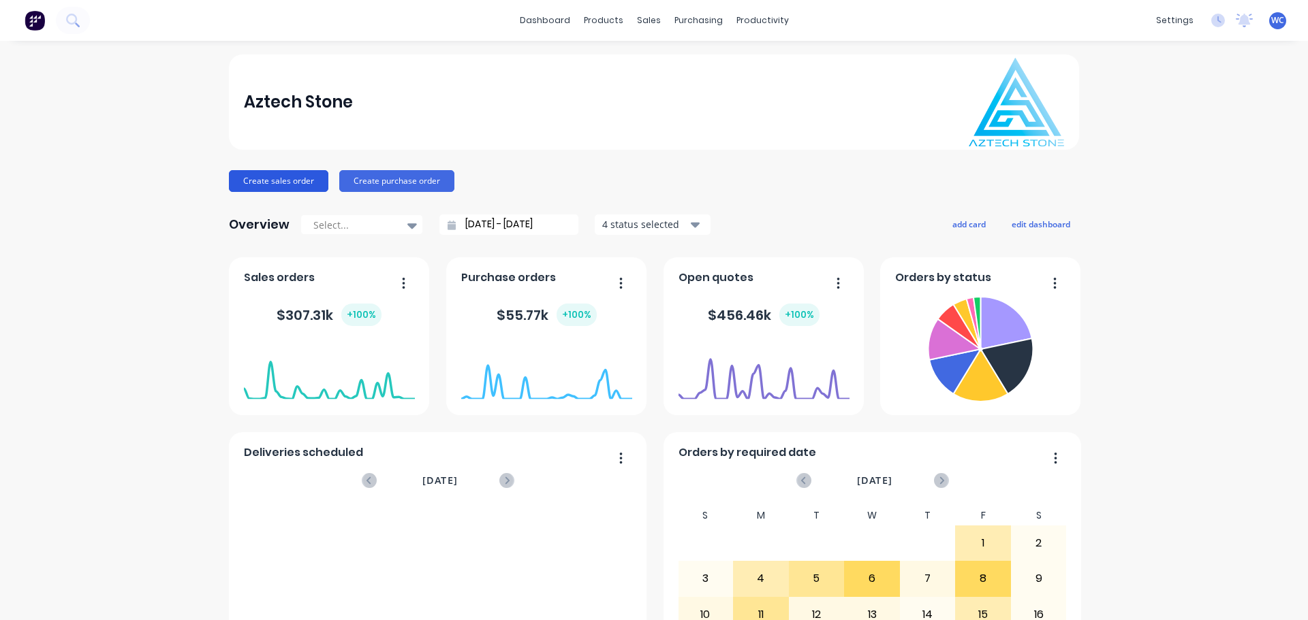
click at [302, 178] on button "Create sales order" at bounding box center [278, 181] width 99 height 22
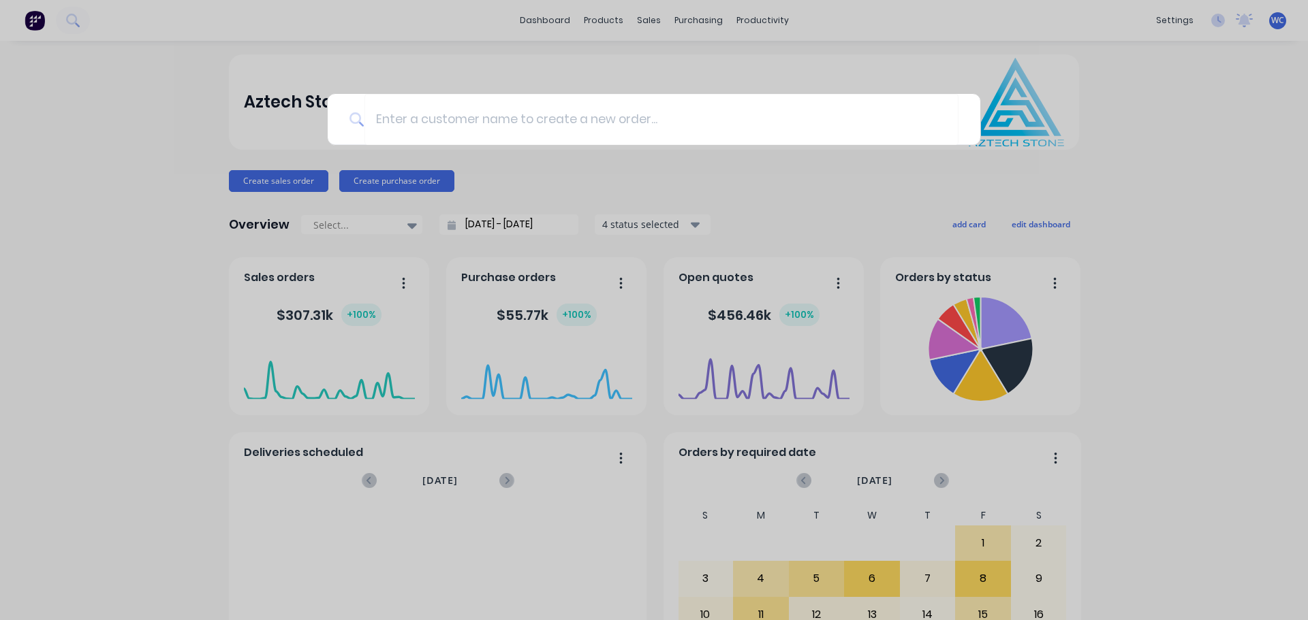
click at [642, 19] on div at bounding box center [654, 310] width 1308 height 620
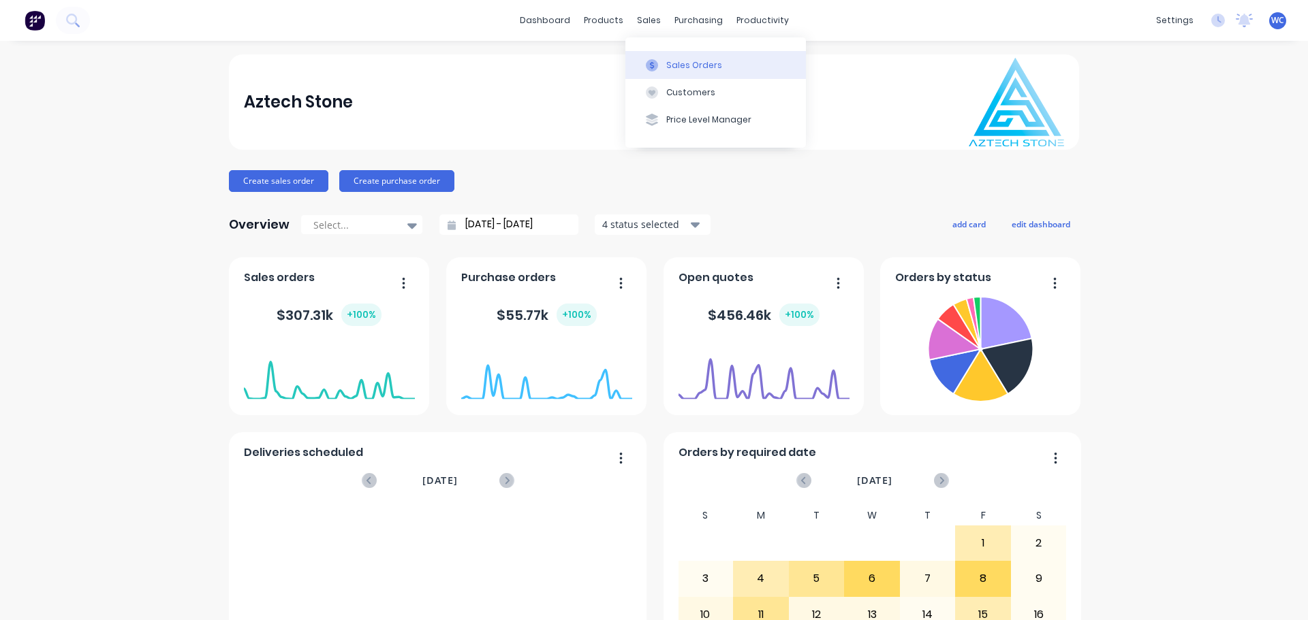
click at [681, 65] on div "Sales Orders" at bounding box center [694, 65] width 56 height 12
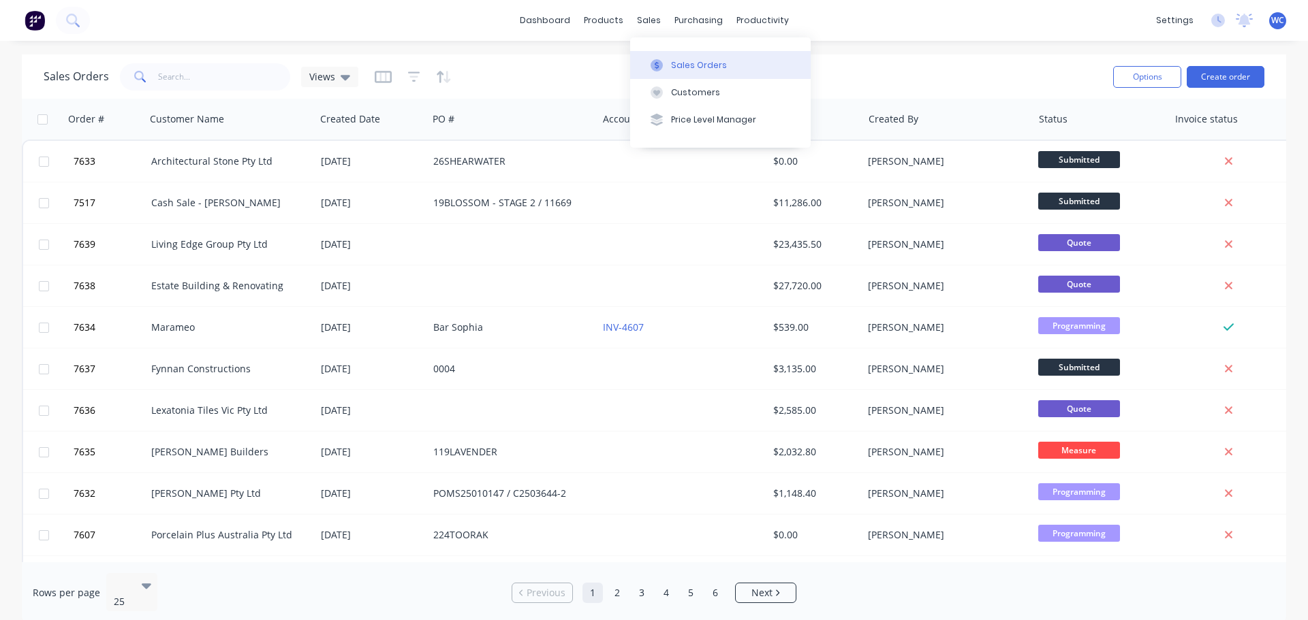
click at [689, 63] on div "Sales Orders" at bounding box center [699, 65] width 56 height 12
click at [684, 89] on div "Customers" at bounding box center [695, 92] width 49 height 12
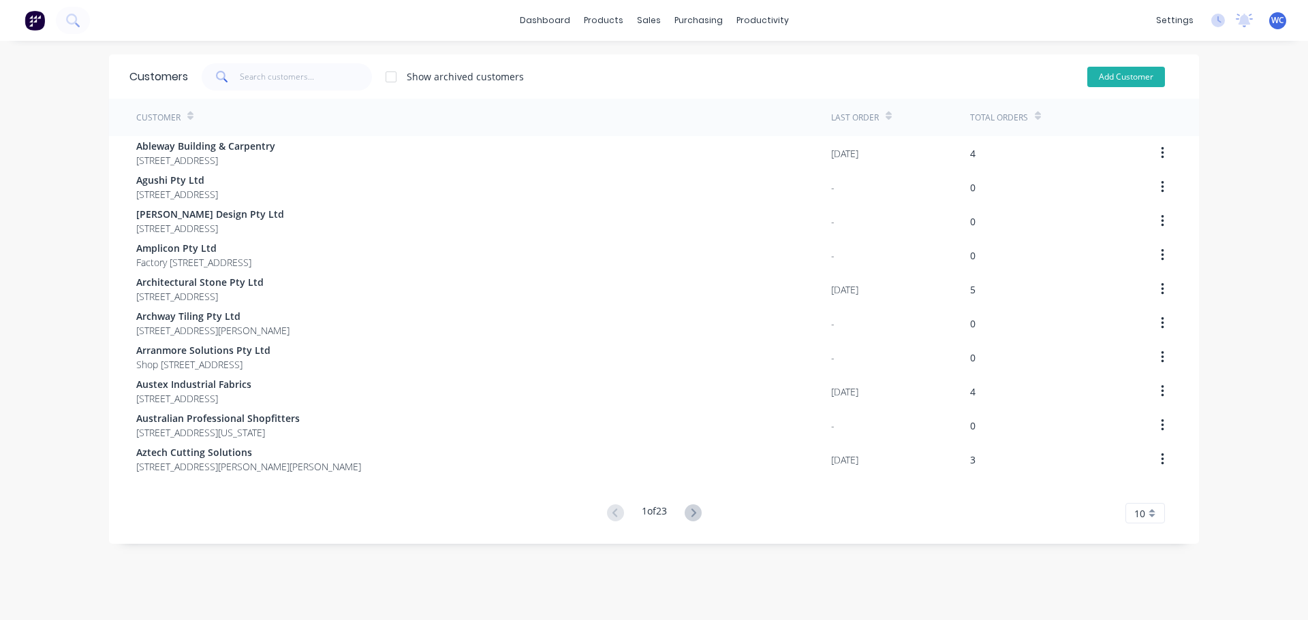
click at [1122, 72] on button "Add Customer" at bounding box center [1126, 77] width 78 height 20
select select "AU"
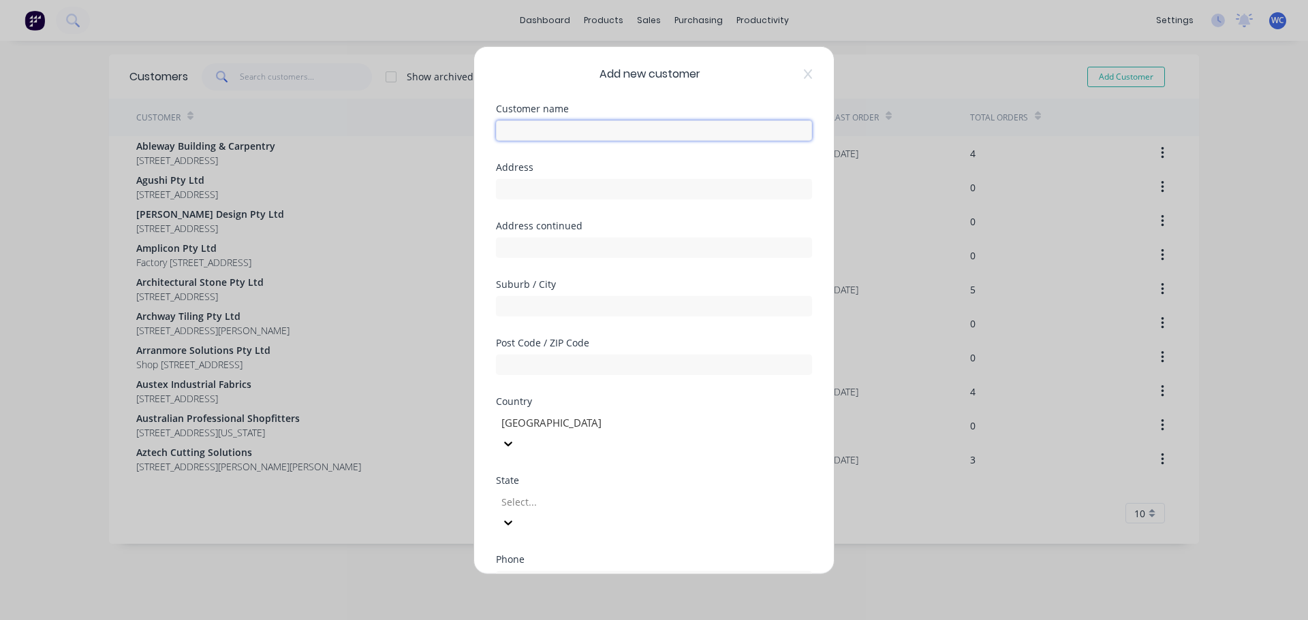
click at [567, 126] on input "text" at bounding box center [654, 130] width 316 height 20
type input "[PERSON_NAME]"
click at [548, 190] on input "text" at bounding box center [654, 188] width 316 height 20
type input "[STREET_ADDRESS][PERSON_NAME]"
click at [550, 301] on input "text" at bounding box center [654, 306] width 316 height 20
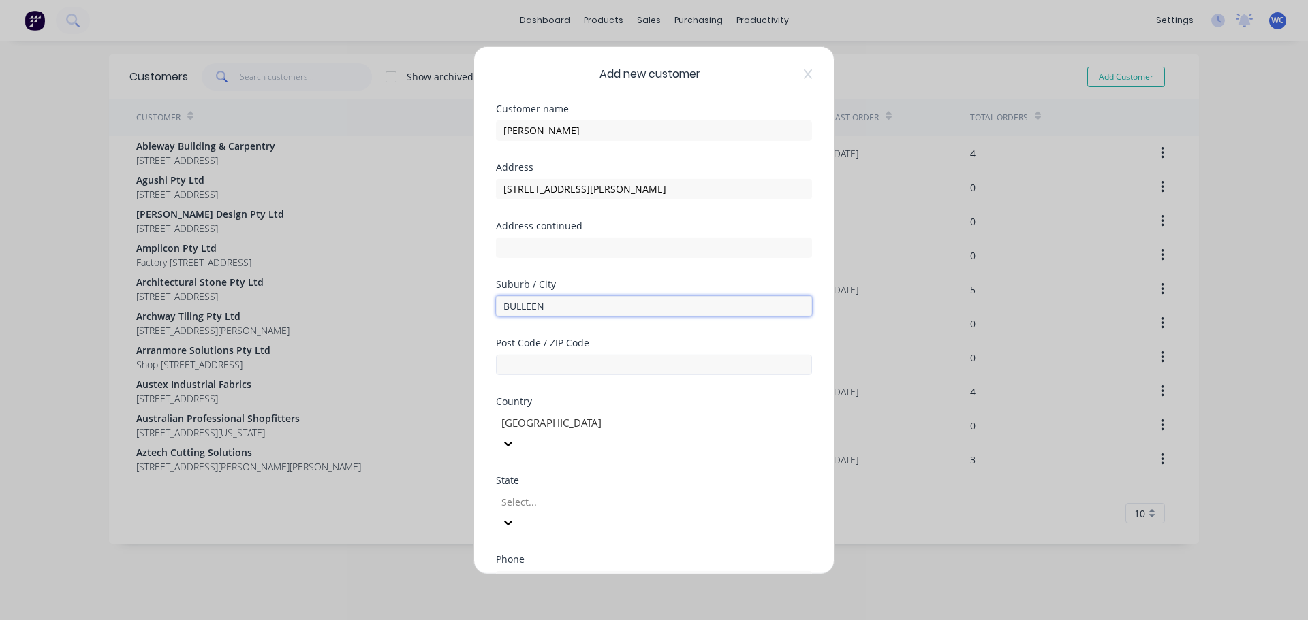
type input "BULLEEN"
click at [550, 358] on input "text" at bounding box center [654, 364] width 316 height 20
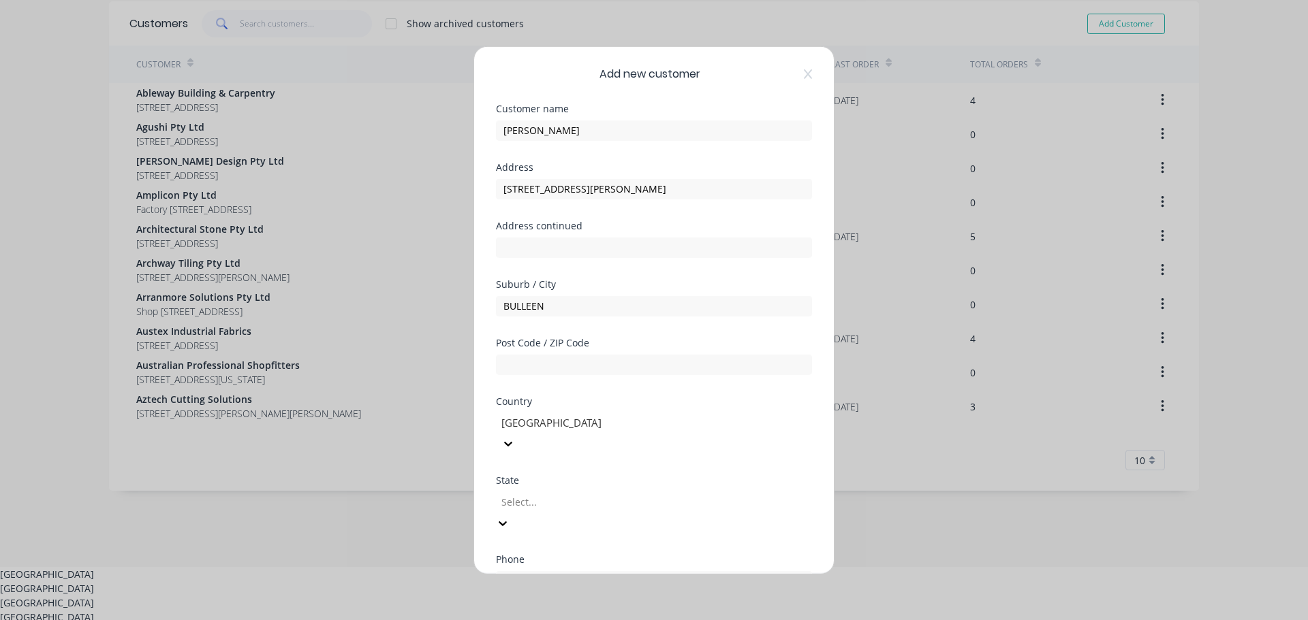
drag, startPoint x: 791, startPoint y: 482, endPoint x: 755, endPoint y: 477, distance: 35.7
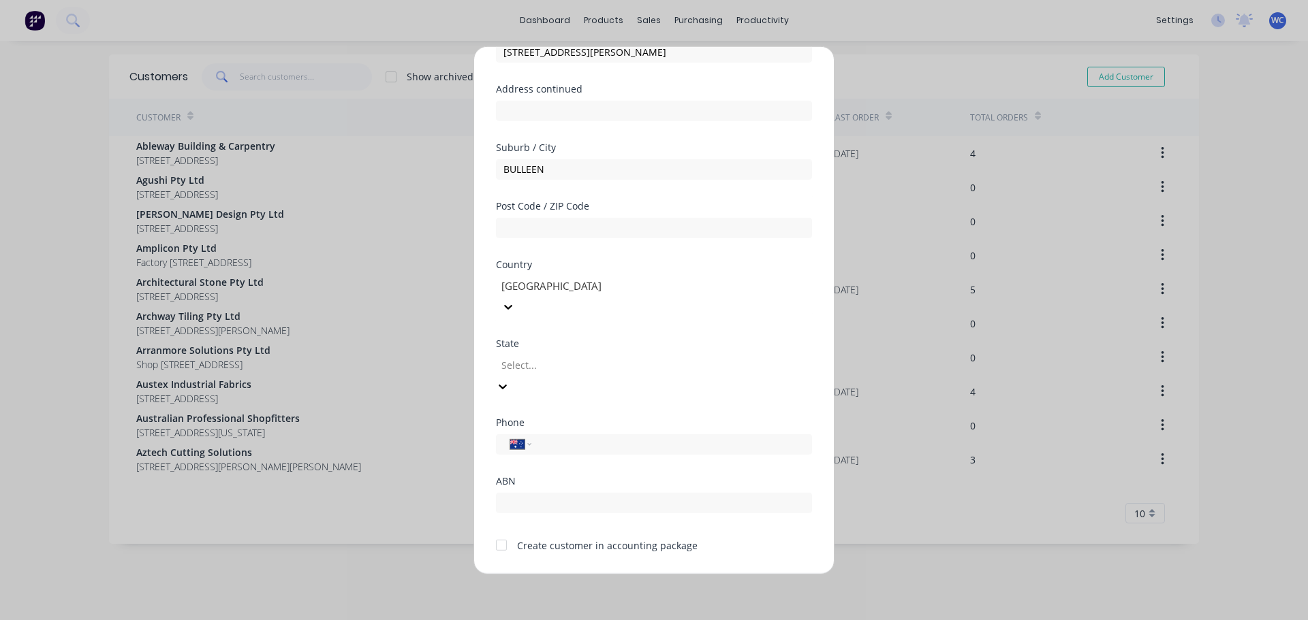
scroll to position [138, 0]
click at [584, 436] on input "tel" at bounding box center [669, 444] width 257 height 16
click at [535, 227] on input "text" at bounding box center [654, 227] width 316 height 20
type input "3105"
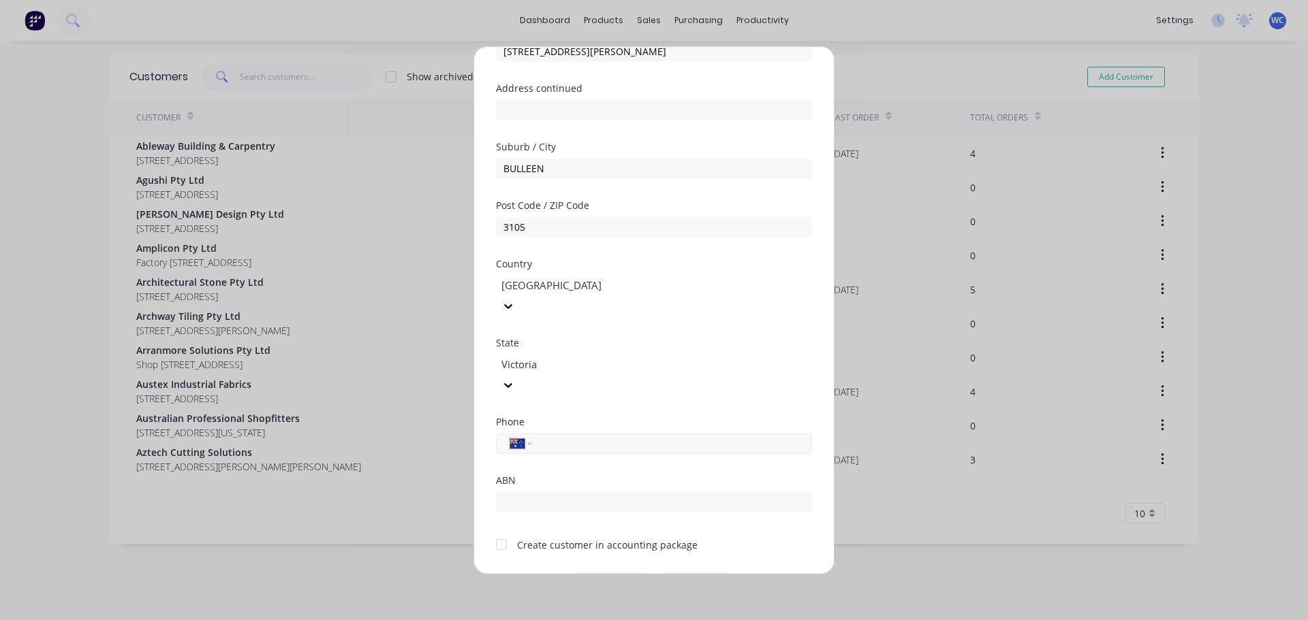
click at [598, 436] on input "tel" at bounding box center [669, 444] width 257 height 16
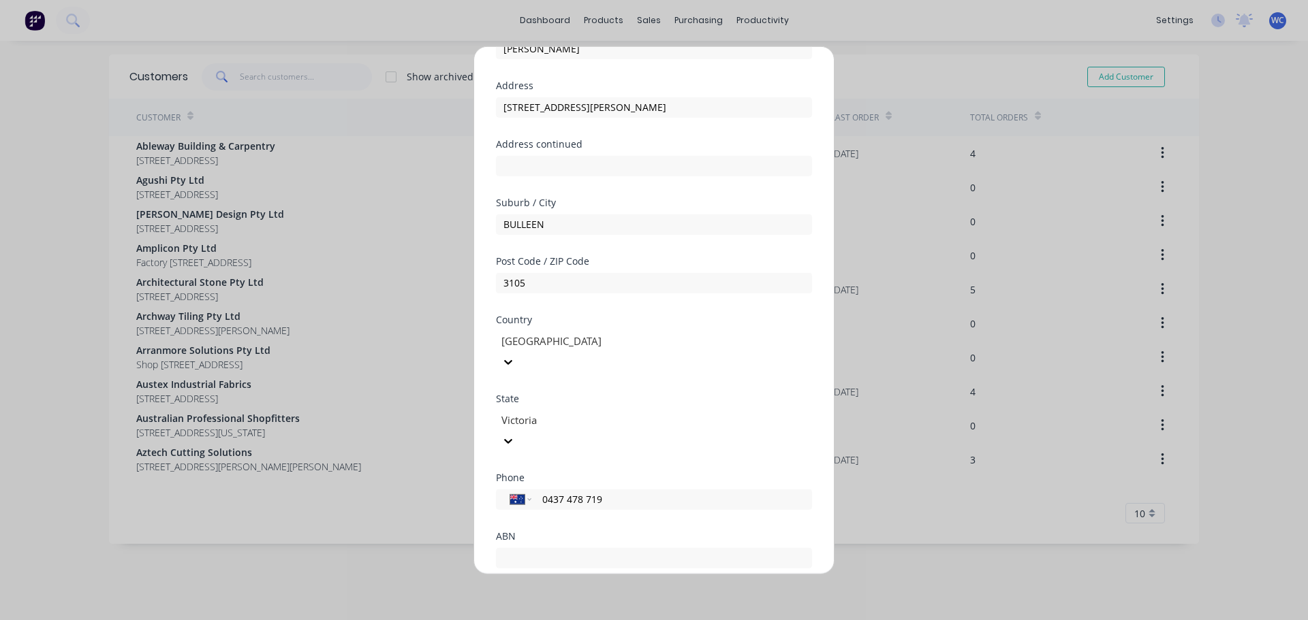
scroll to position [0, 0]
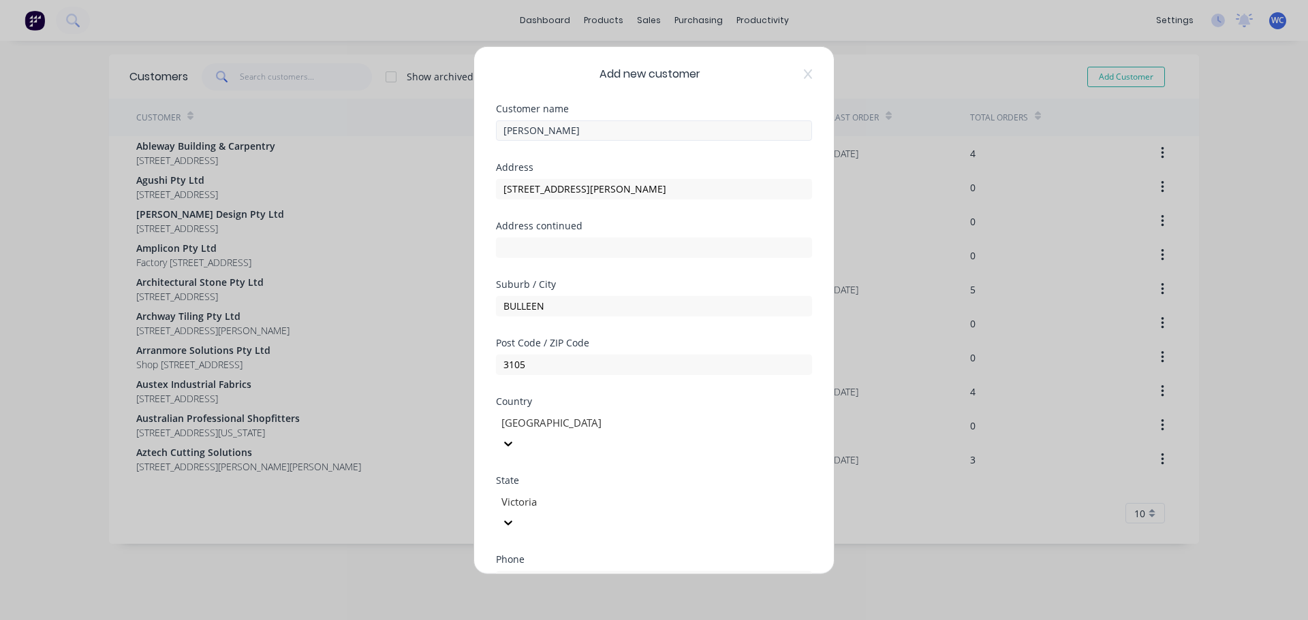
type input "0437 478 719"
click at [565, 134] on input "[PERSON_NAME]" at bounding box center [654, 130] width 316 height 20
click at [581, 126] on input "[PERSON_NAME]" at bounding box center [654, 130] width 316 height 20
drag, startPoint x: 566, startPoint y: 130, endPoint x: 500, endPoint y: 126, distance: 66.2
click at [500, 126] on input "[PERSON_NAME]" at bounding box center [654, 130] width 316 height 20
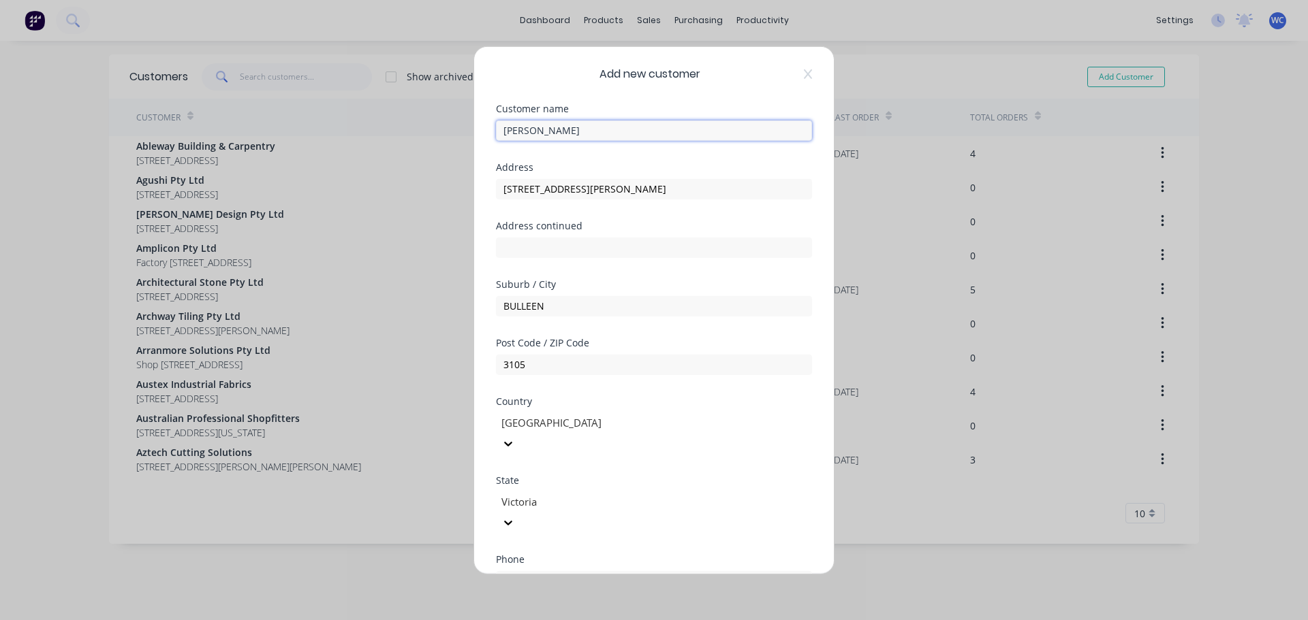
click at [542, 136] on input "[PERSON_NAME]" at bounding box center [654, 130] width 316 height 20
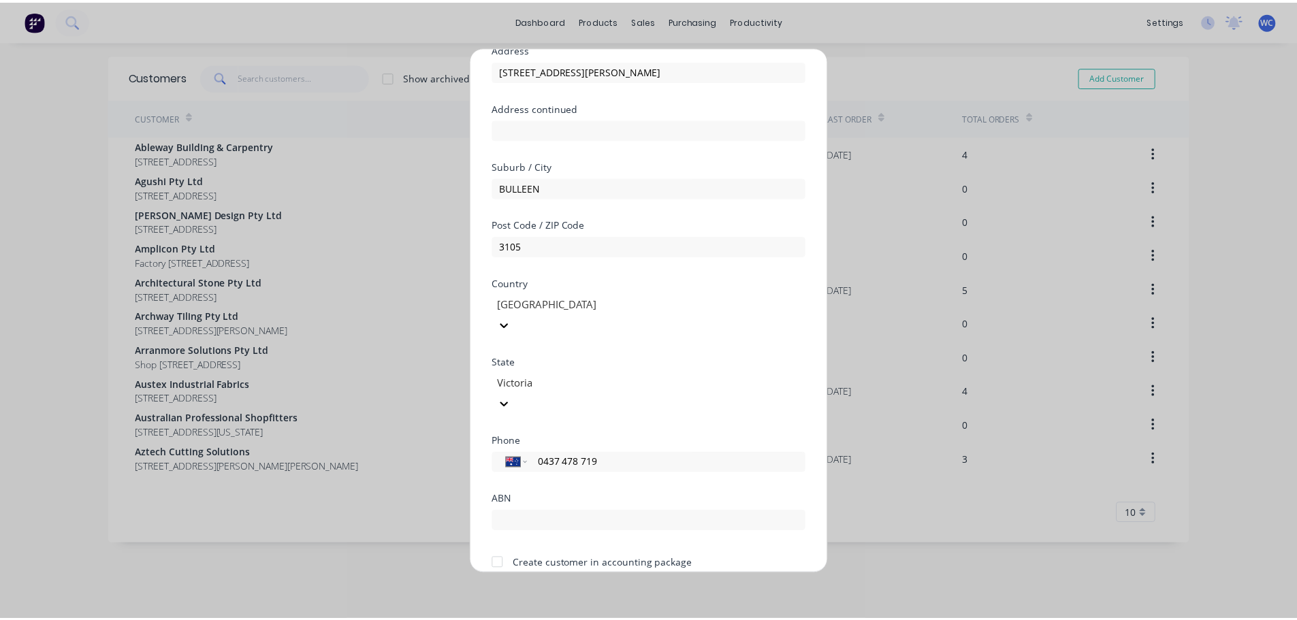
scroll to position [138, 0]
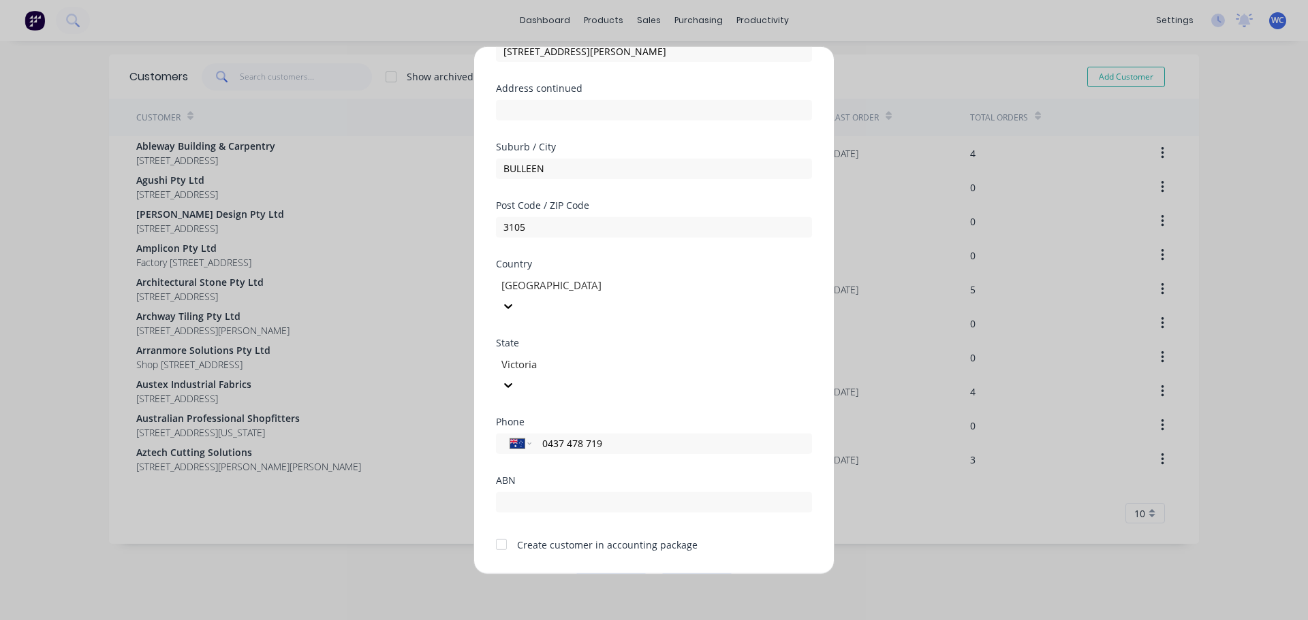
type input "[PERSON_NAME]"
click at [503, 531] on div at bounding box center [501, 544] width 27 height 27
click at [601, 573] on button "Save" at bounding box center [610, 584] width 75 height 22
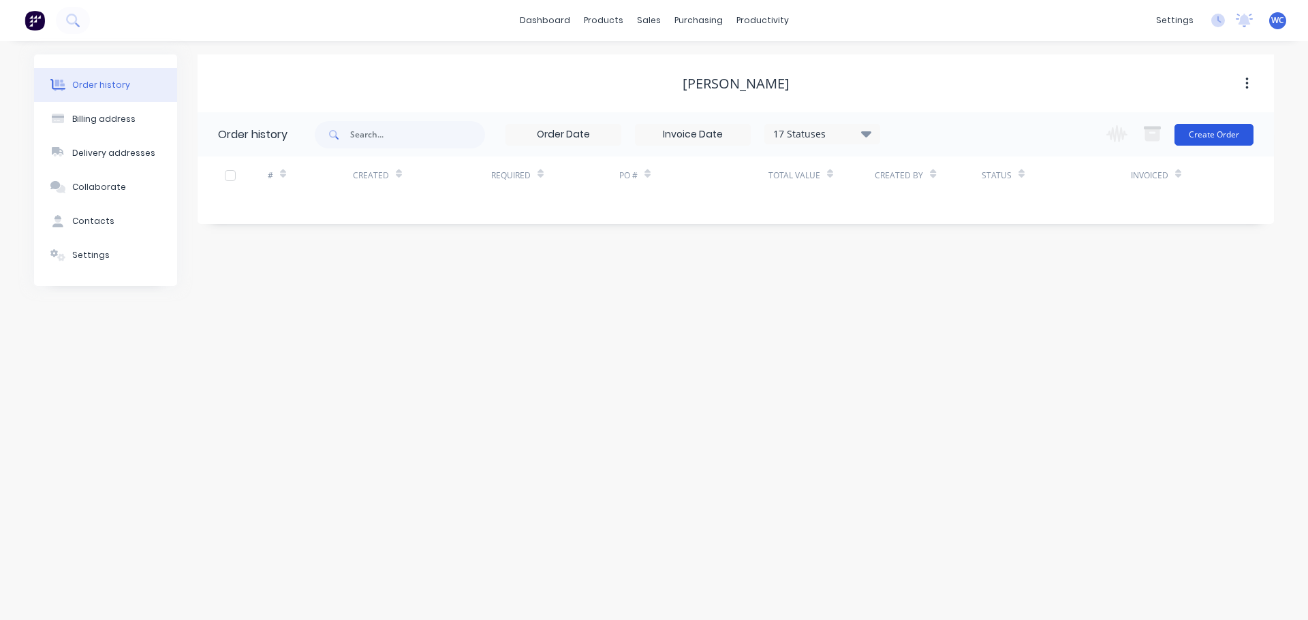
click at [1223, 135] on button "Create Order" at bounding box center [1213, 135] width 79 height 22
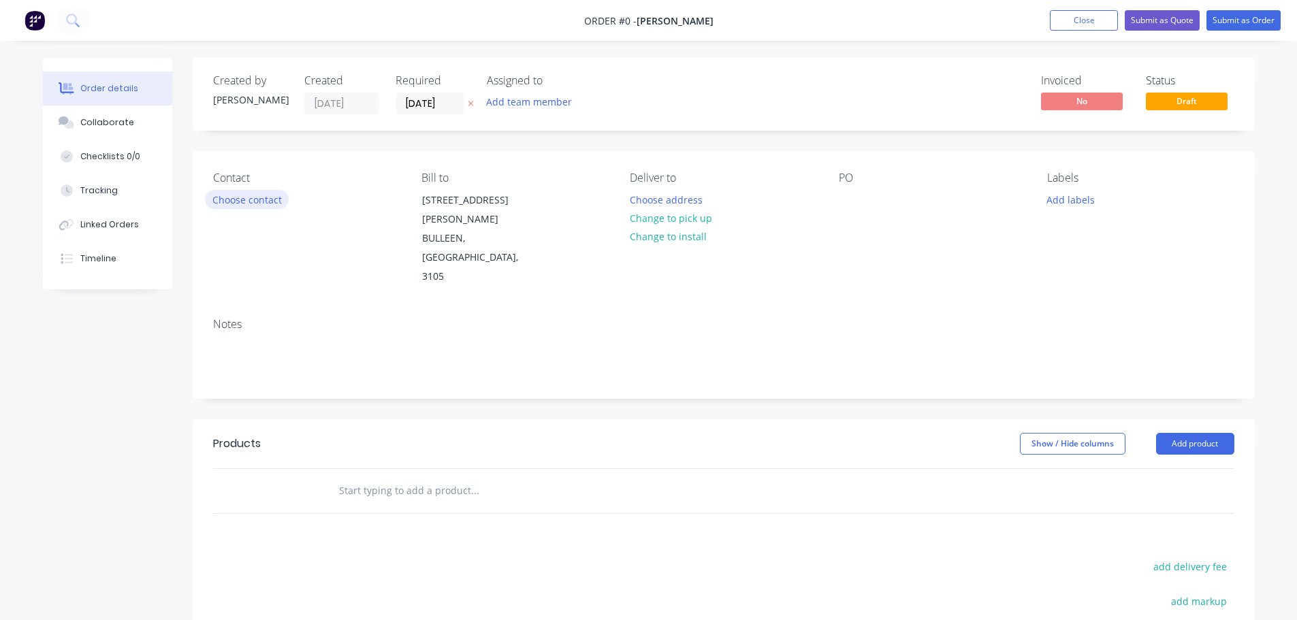
click at [252, 198] on button "Choose contact" at bounding box center [247, 199] width 84 height 18
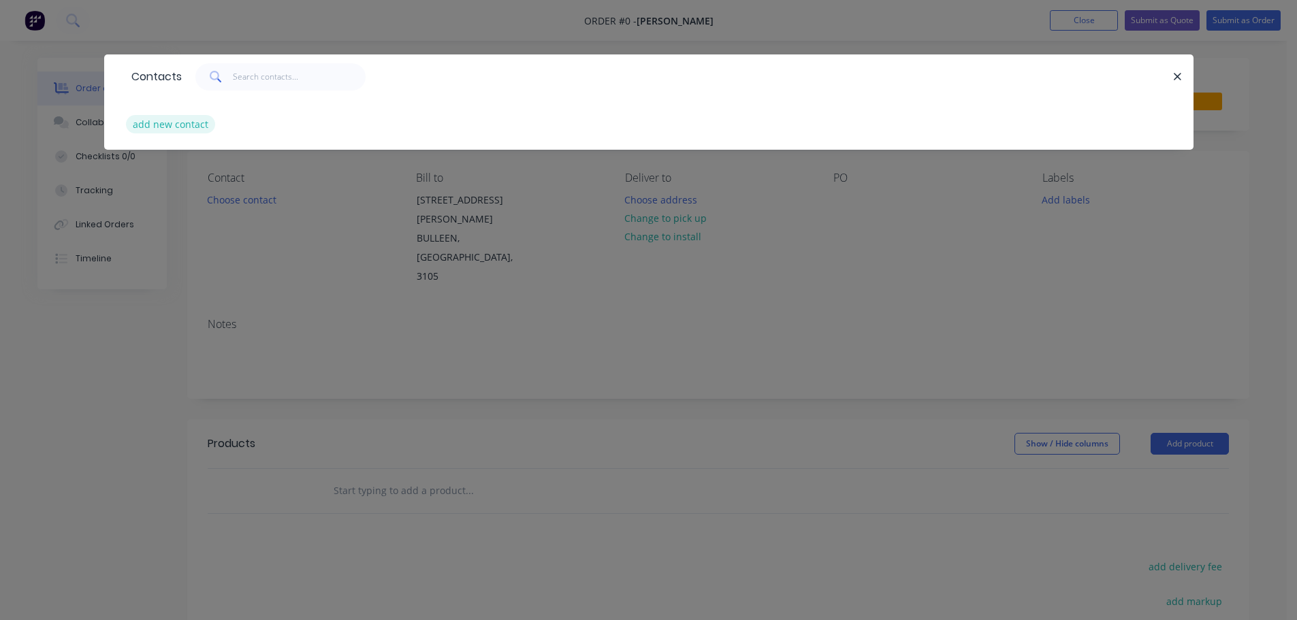
click at [198, 123] on button "add new contact" at bounding box center [171, 124] width 90 height 18
select select "AU"
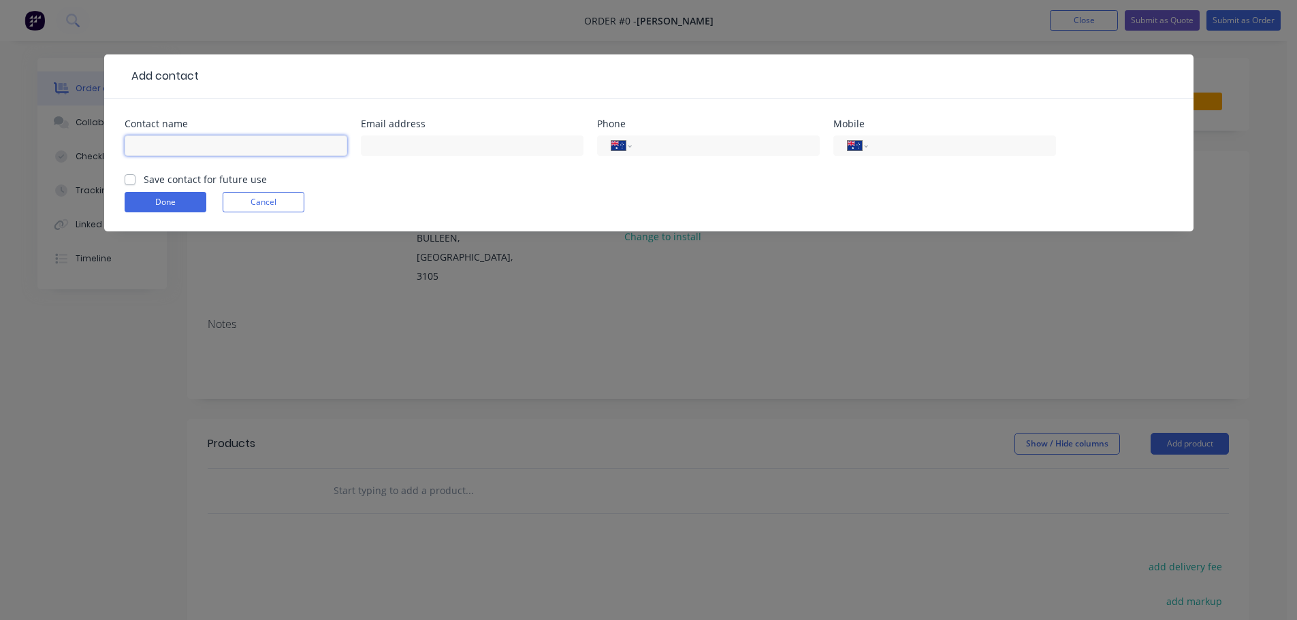
click at [192, 149] on input "text" at bounding box center [236, 146] width 223 height 20
type input "[PERSON_NAME]"
type input "[EMAIL_ADDRESS][DOMAIN_NAME]"
click at [679, 145] on input "tel" at bounding box center [723, 146] width 163 height 16
type input "0437 478 719"
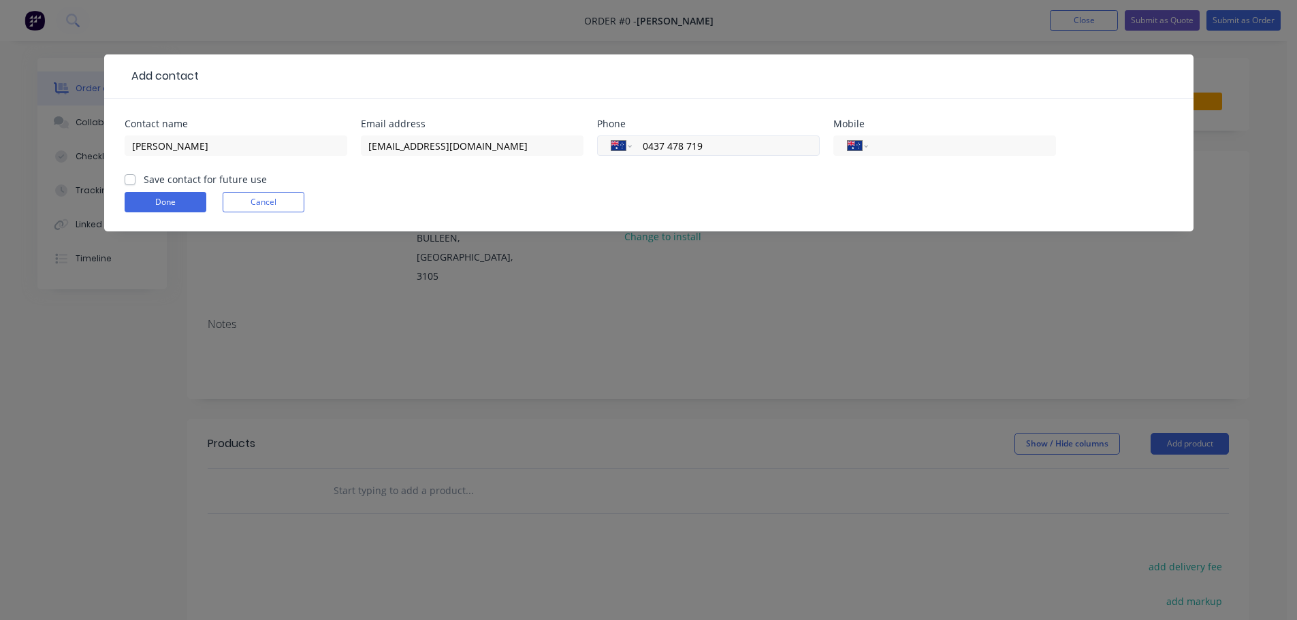
drag, startPoint x: 703, startPoint y: 147, endPoint x: 616, endPoint y: 146, distance: 86.5
click at [616, 146] on div "International [GEOGRAPHIC_DATA] [GEOGRAPHIC_DATA] [GEOGRAPHIC_DATA] [GEOGRAPHIC…" at bounding box center [708, 146] width 223 height 20
click at [916, 145] on input "tel" at bounding box center [959, 146] width 163 height 16
paste input "0437 478 719"
type input "0437 478 719"
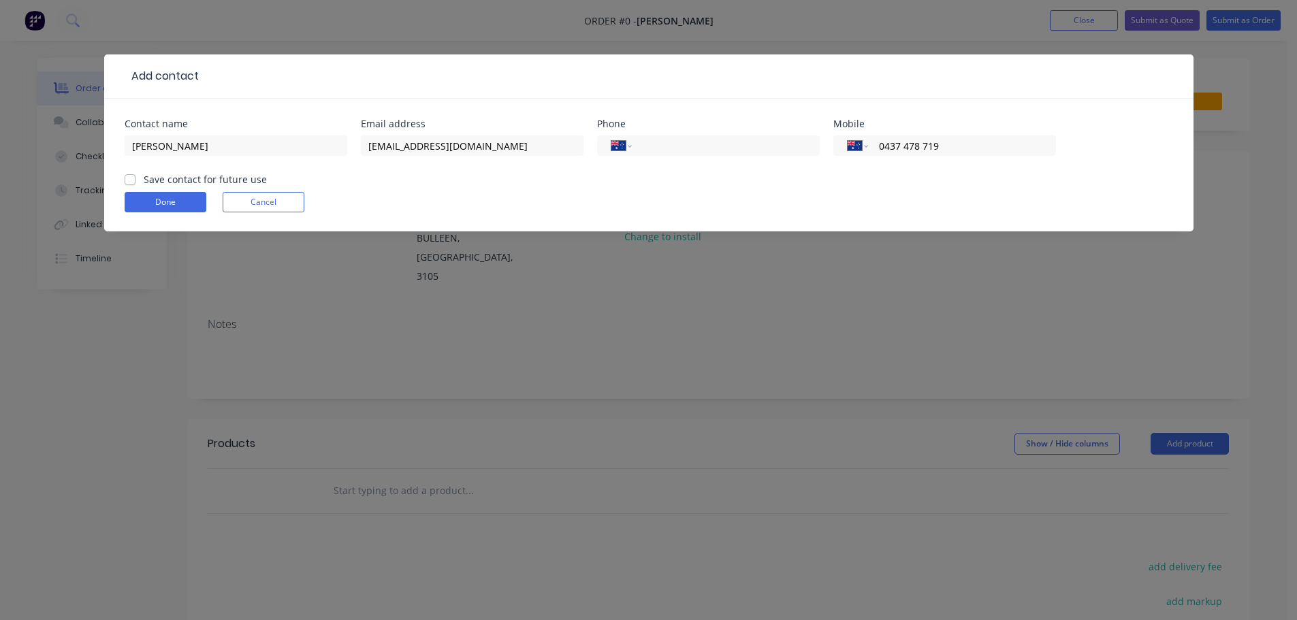
click at [144, 178] on label "Save contact for future use" at bounding box center [205, 179] width 123 height 14
click at [127, 178] on input "Save contact for future use" at bounding box center [130, 178] width 11 height 13
checkbox input "true"
click at [146, 198] on button "Done" at bounding box center [166, 202] width 82 height 20
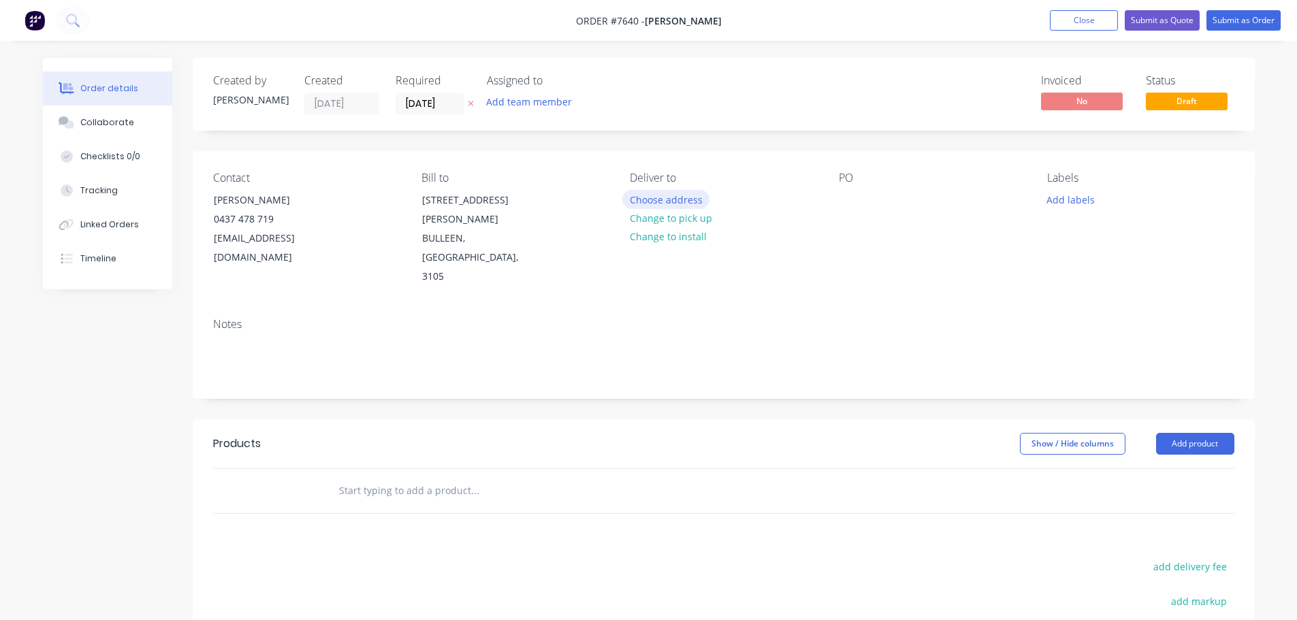
click at [672, 199] on button "Choose address" at bounding box center [665, 199] width 87 height 18
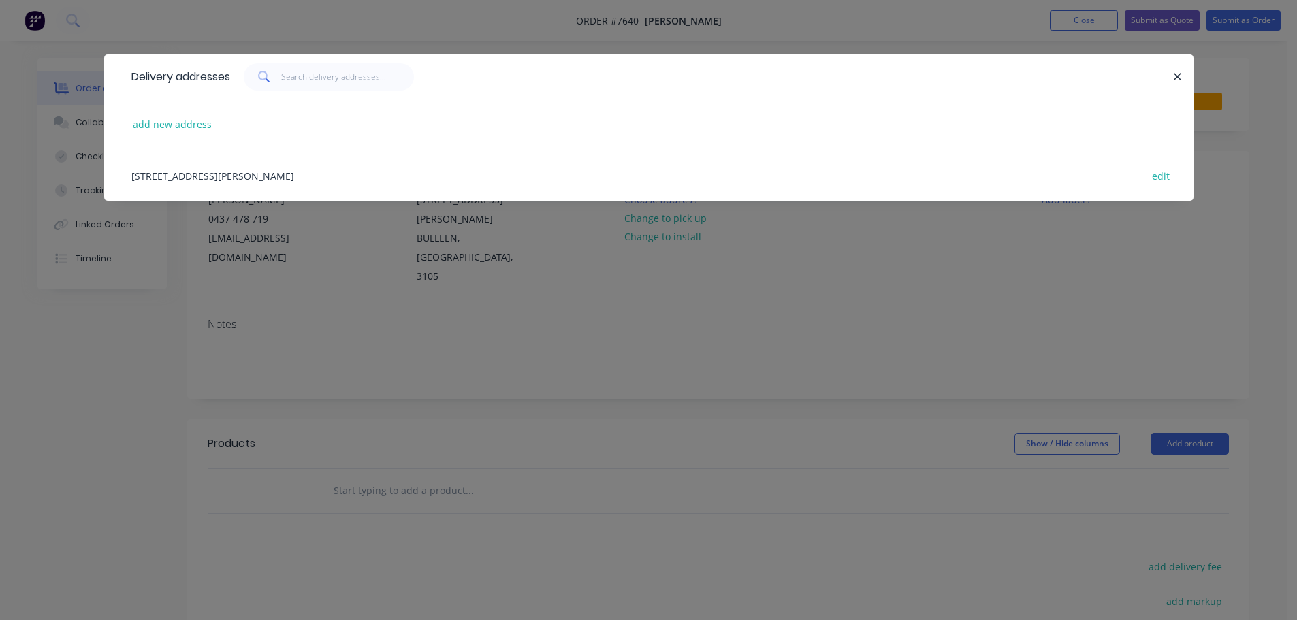
click at [198, 176] on div "[STREET_ADDRESS][PERSON_NAME] edit" at bounding box center [649, 175] width 1049 height 51
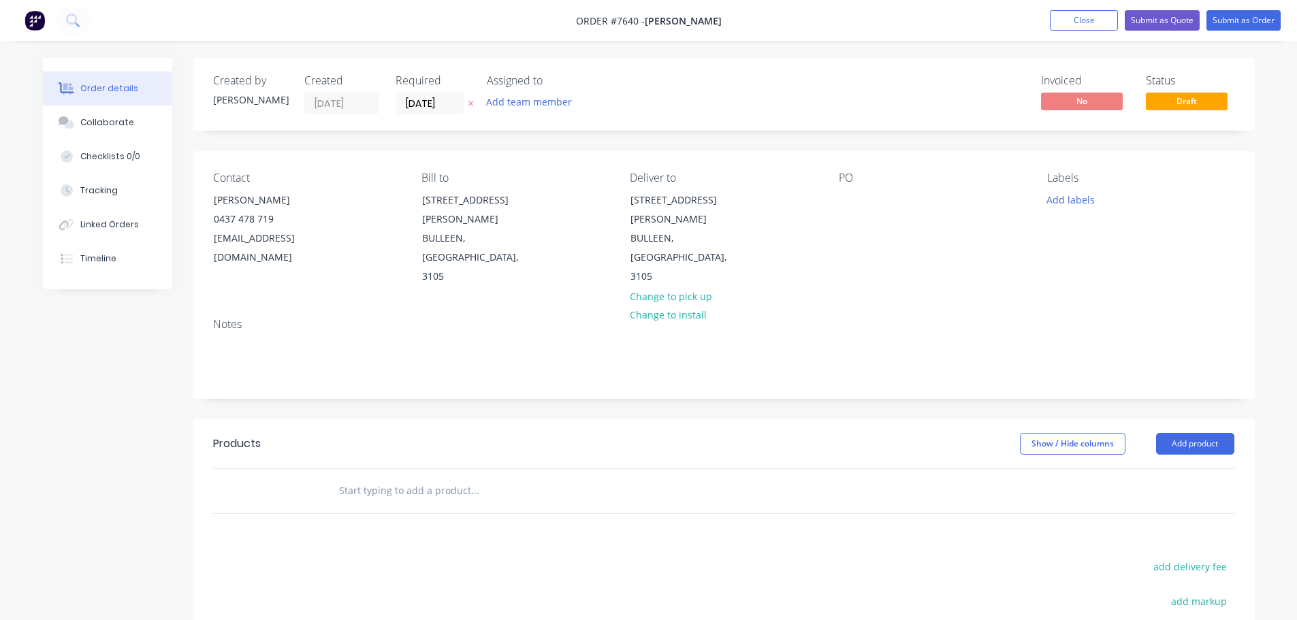
click at [371, 477] on input "text" at bounding box center [474, 490] width 272 height 27
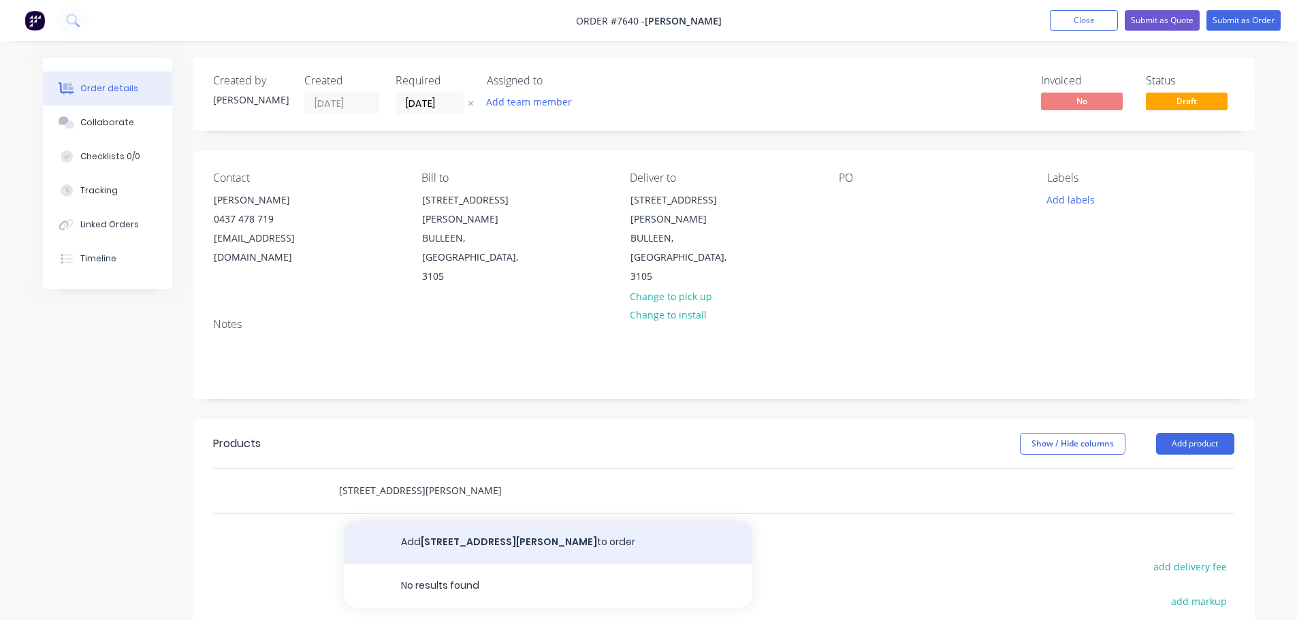
type input "[STREET_ADDRESS][PERSON_NAME]"
click at [435, 521] on button "Add [STREET_ADDRESS][PERSON_NAME], Bulleen to order" at bounding box center [548, 543] width 409 height 44
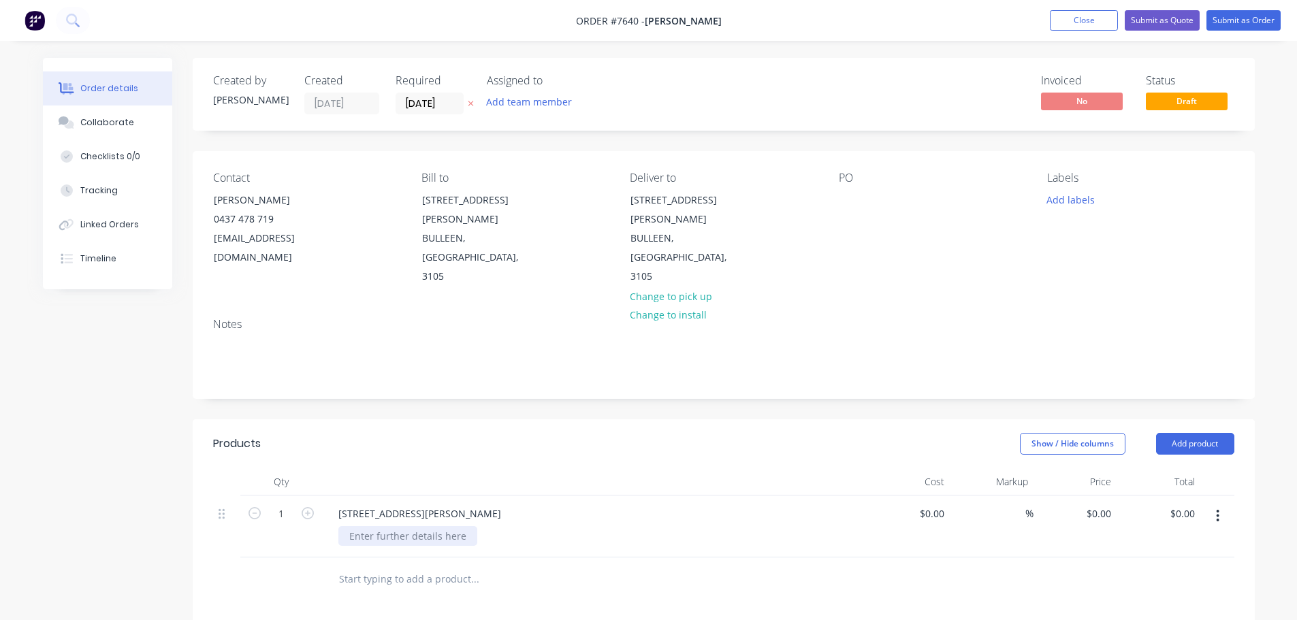
click at [379, 526] on div at bounding box center [407, 536] width 139 height 20
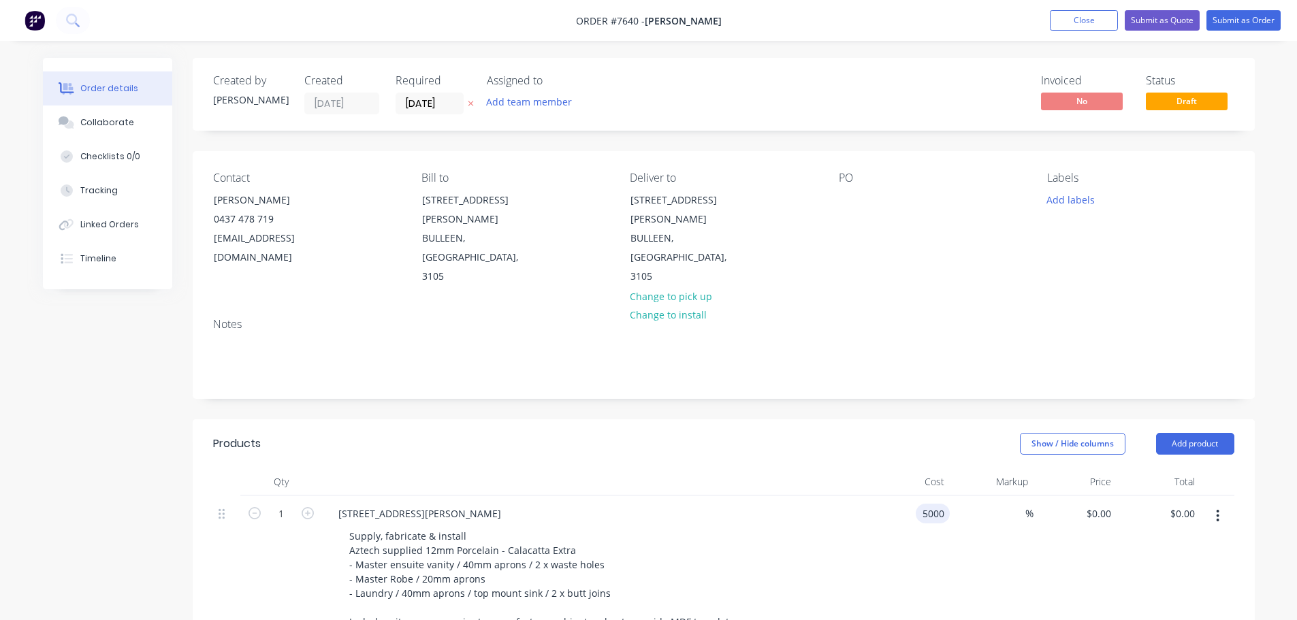
type input "$5,000.00"
click at [1166, 22] on button "Submit as Quote" at bounding box center [1162, 20] width 75 height 20
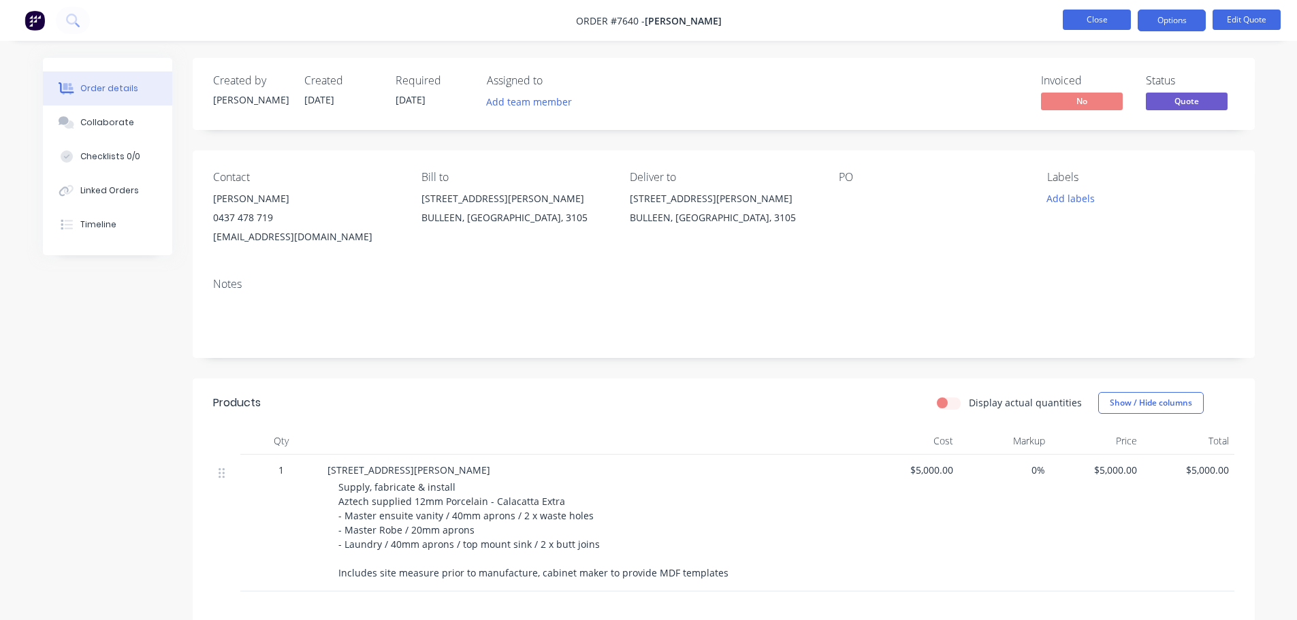
click at [1097, 18] on button "Close" at bounding box center [1097, 20] width 68 height 20
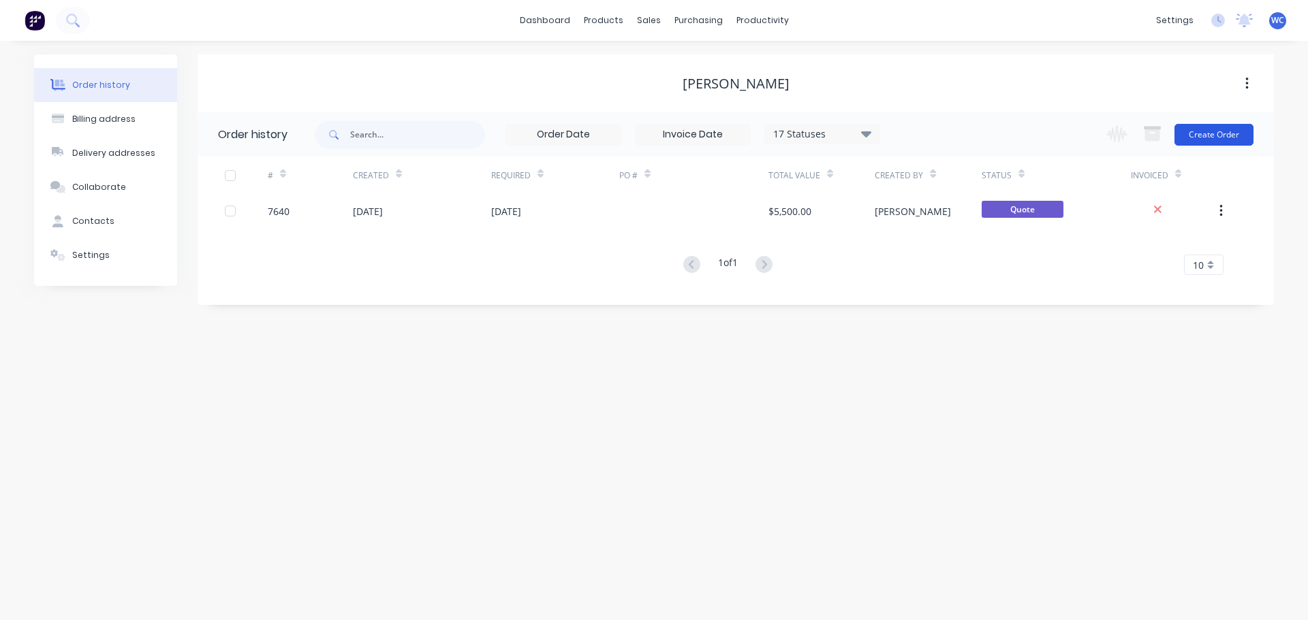
click at [1216, 132] on button "Create Order" at bounding box center [1213, 135] width 79 height 22
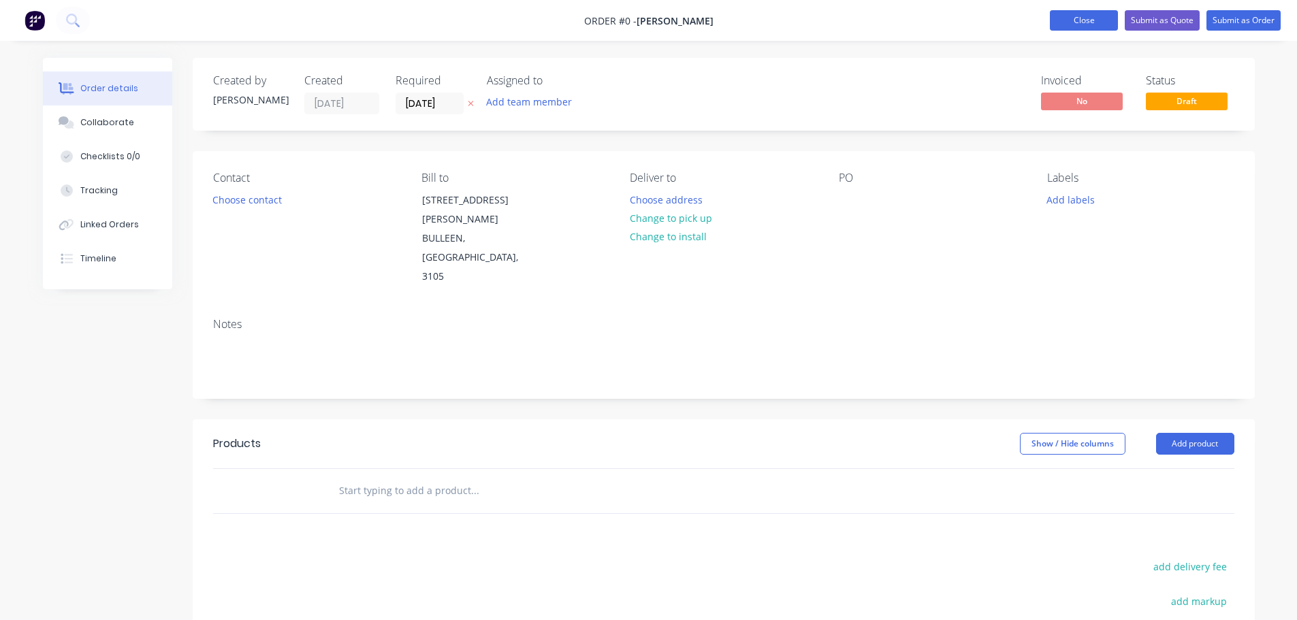
click at [1085, 20] on button "Close" at bounding box center [1084, 20] width 68 height 20
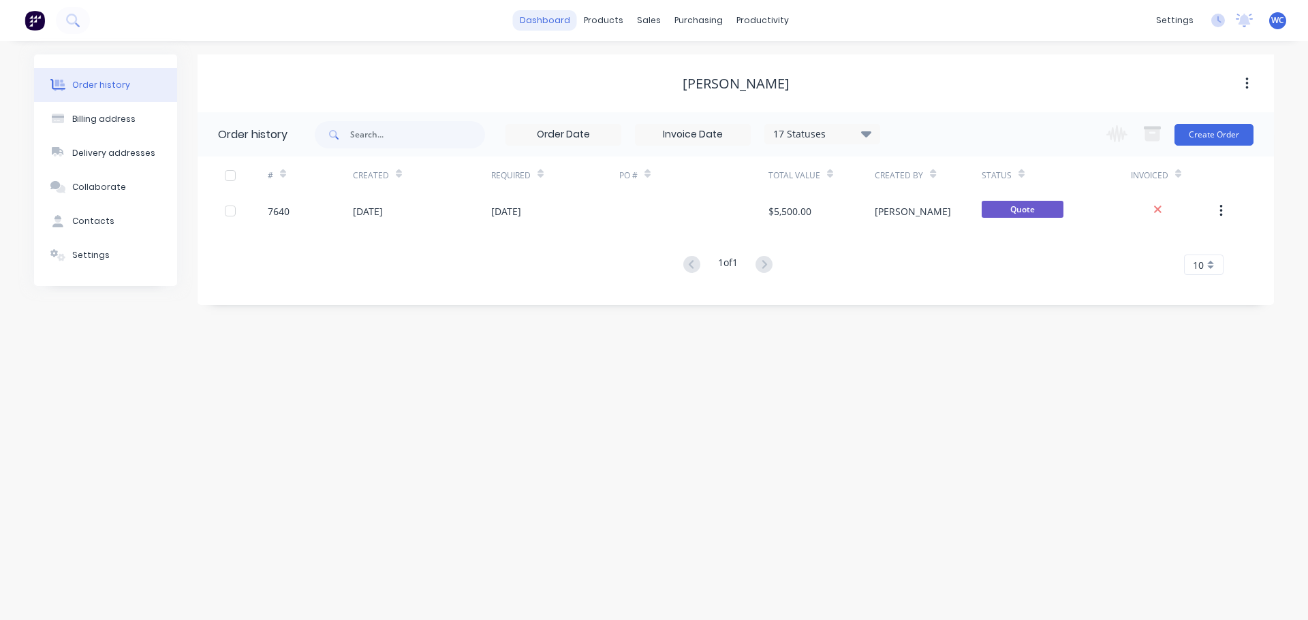
click at [572, 20] on link "dashboard" at bounding box center [545, 20] width 64 height 20
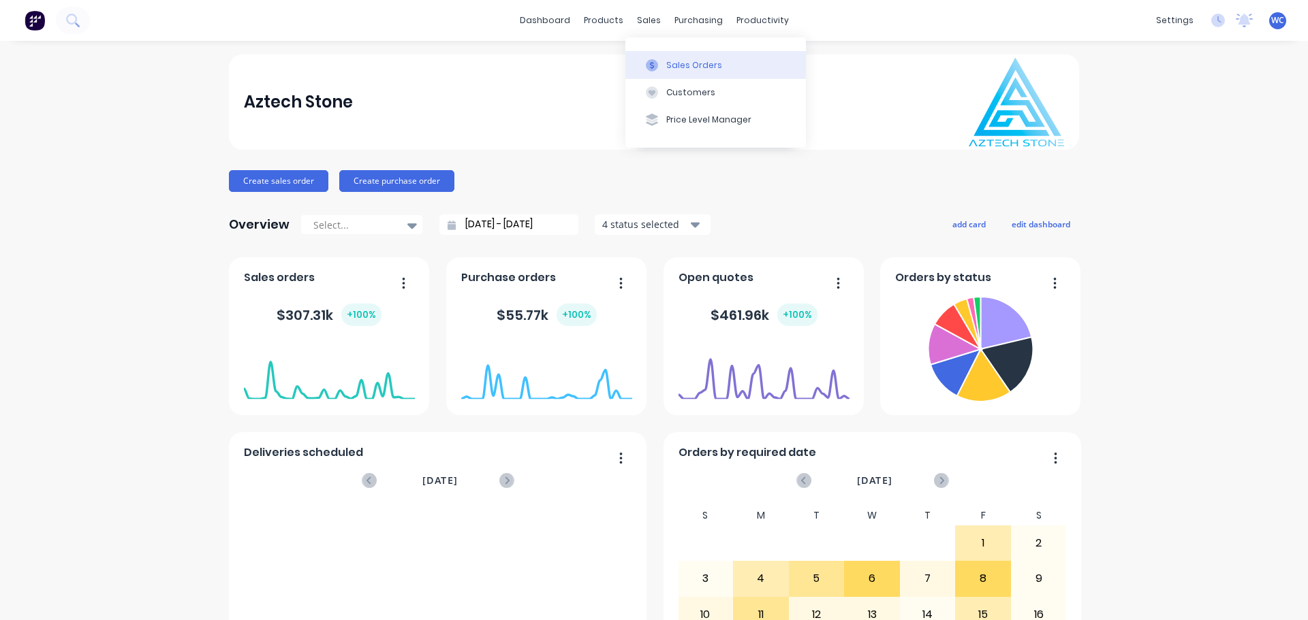
click at [691, 62] on div "Sales Orders" at bounding box center [694, 65] width 56 height 12
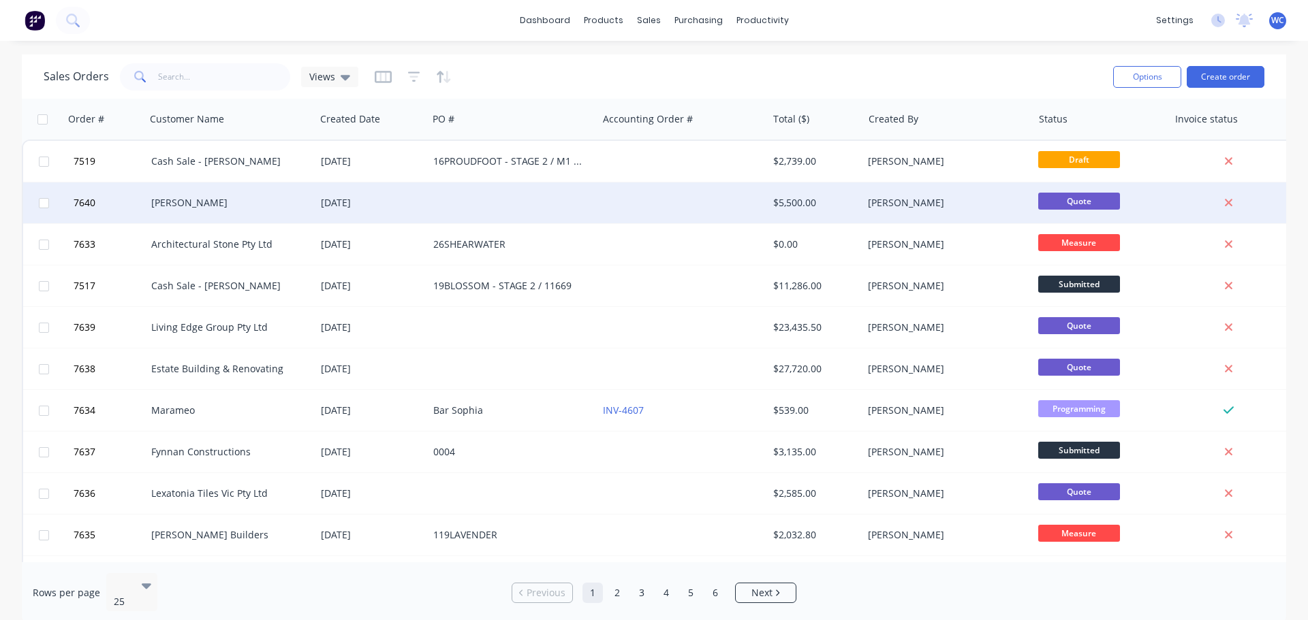
click at [183, 200] on div "[PERSON_NAME]" at bounding box center [226, 203] width 151 height 14
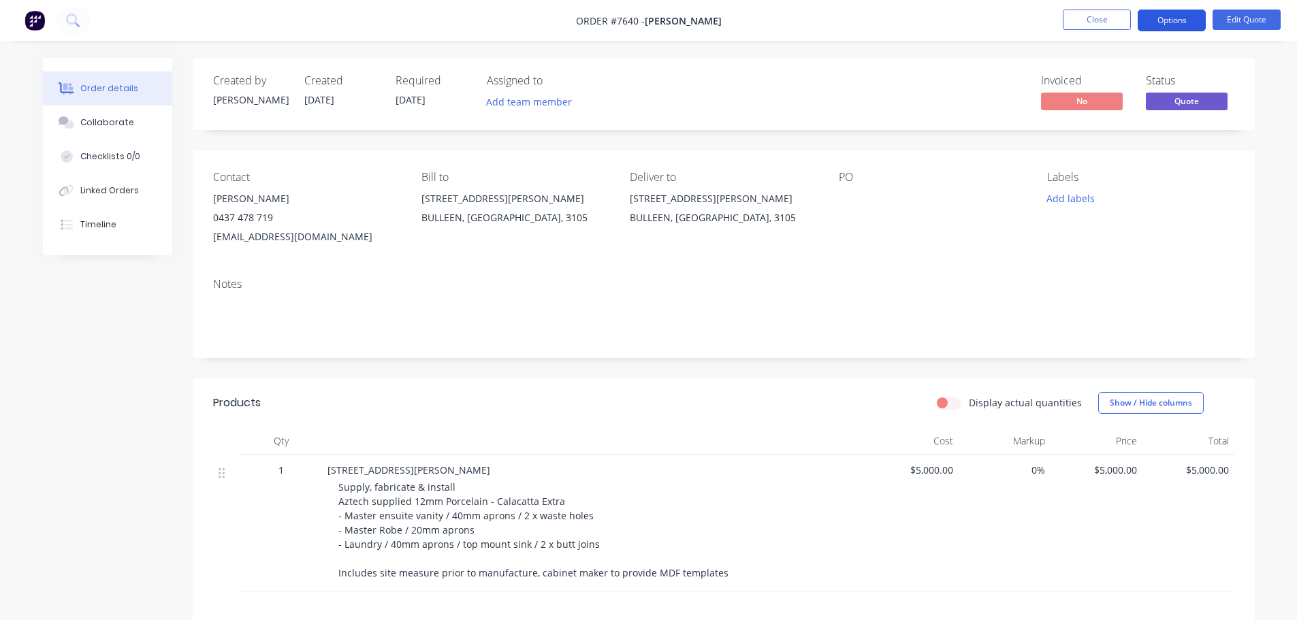
click at [1179, 17] on button "Options" at bounding box center [1172, 21] width 68 height 22
click at [855, 181] on div "PO" at bounding box center [932, 177] width 187 height 13
click at [1247, 14] on button "Edit Quote" at bounding box center [1247, 20] width 68 height 20
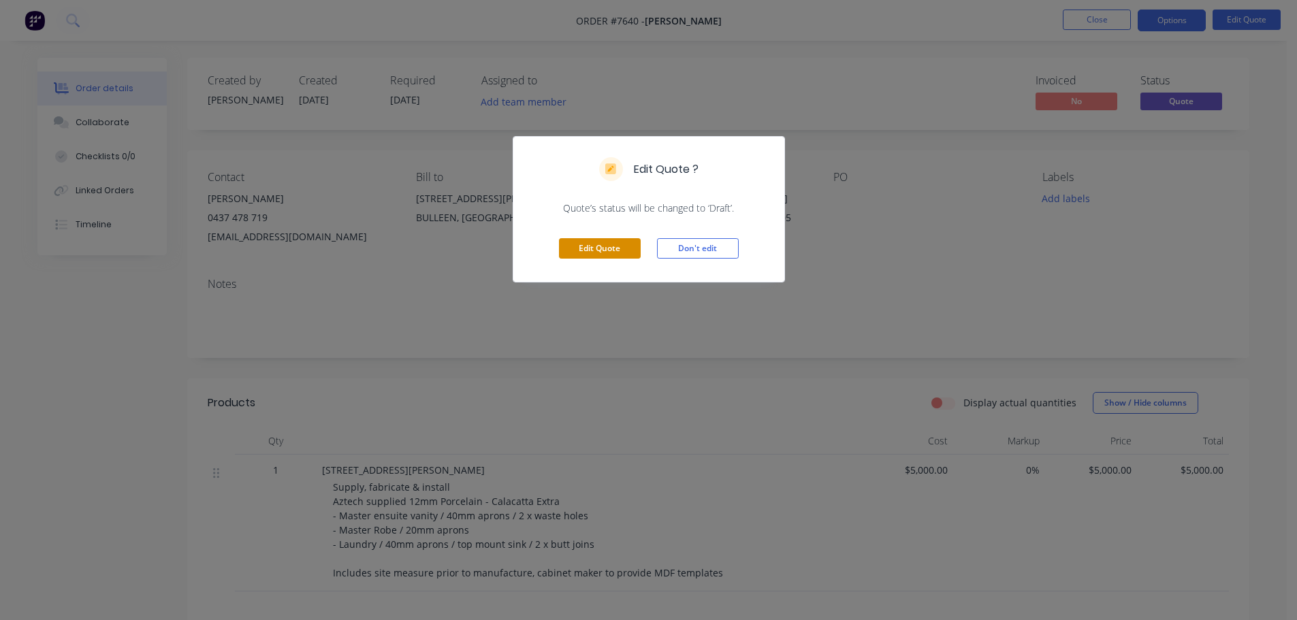
drag, startPoint x: 586, startPoint y: 249, endPoint x: 599, endPoint y: 248, distance: 13.0
click at [587, 249] on button "Edit Quote" at bounding box center [600, 248] width 82 height 20
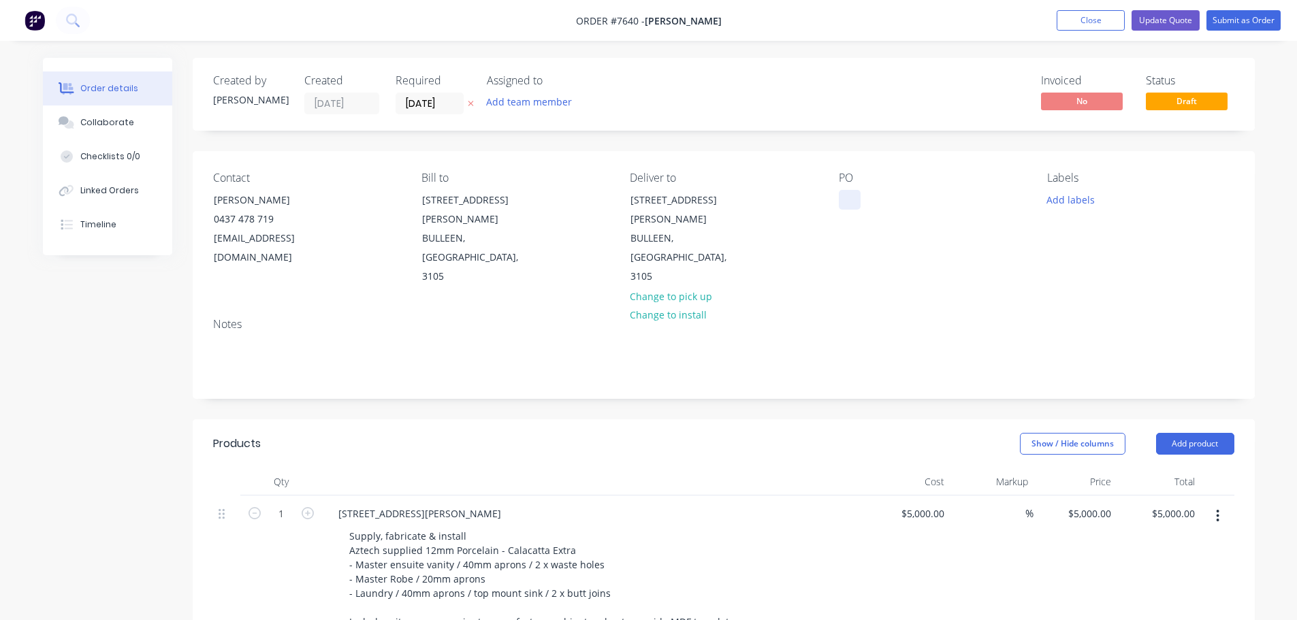
click at [856, 199] on div at bounding box center [850, 200] width 22 height 20
click at [1251, 19] on button "Submit as Order" at bounding box center [1244, 20] width 74 height 20
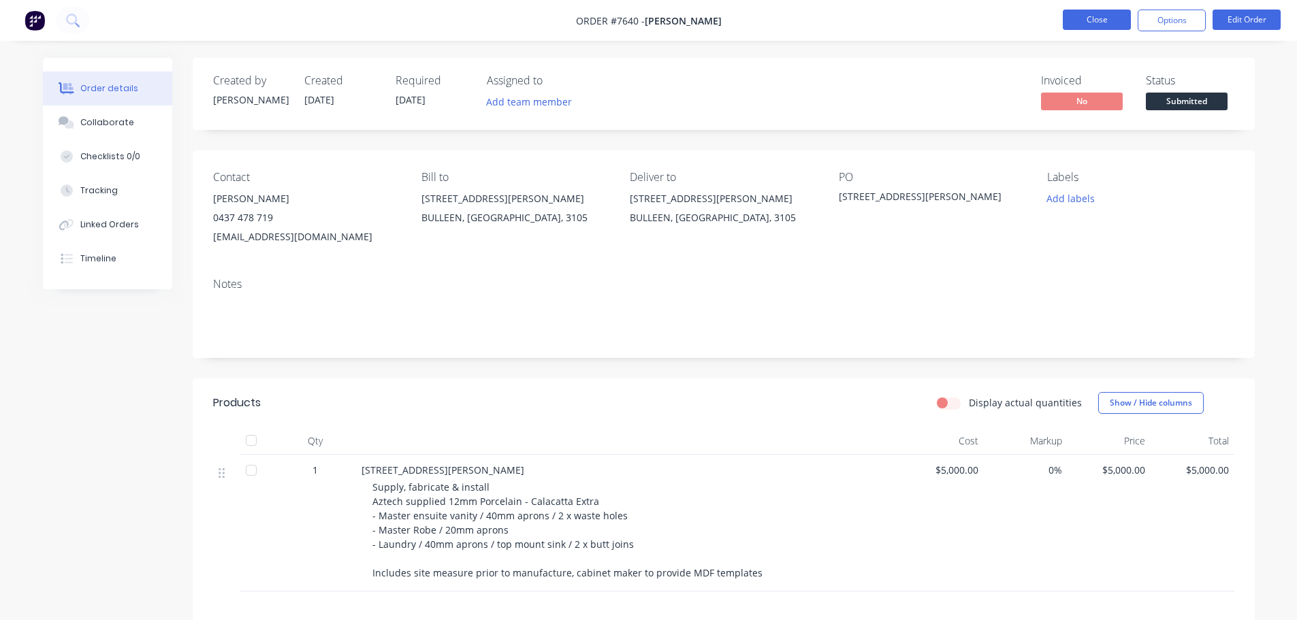
click at [1102, 16] on button "Close" at bounding box center [1097, 20] width 68 height 20
